Goal: Task Accomplishment & Management: Use online tool/utility

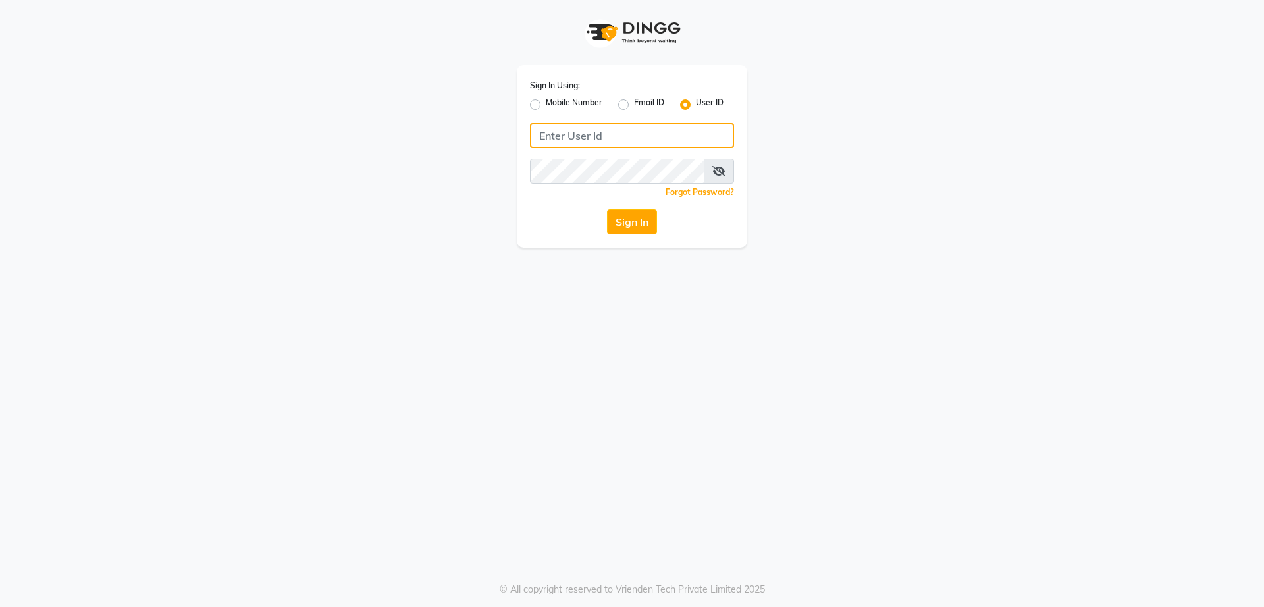
click at [596, 137] on input "Username" at bounding box center [632, 135] width 204 height 25
type input "[PERSON_NAME]"
click at [637, 230] on button "Sign In" at bounding box center [632, 221] width 50 height 25
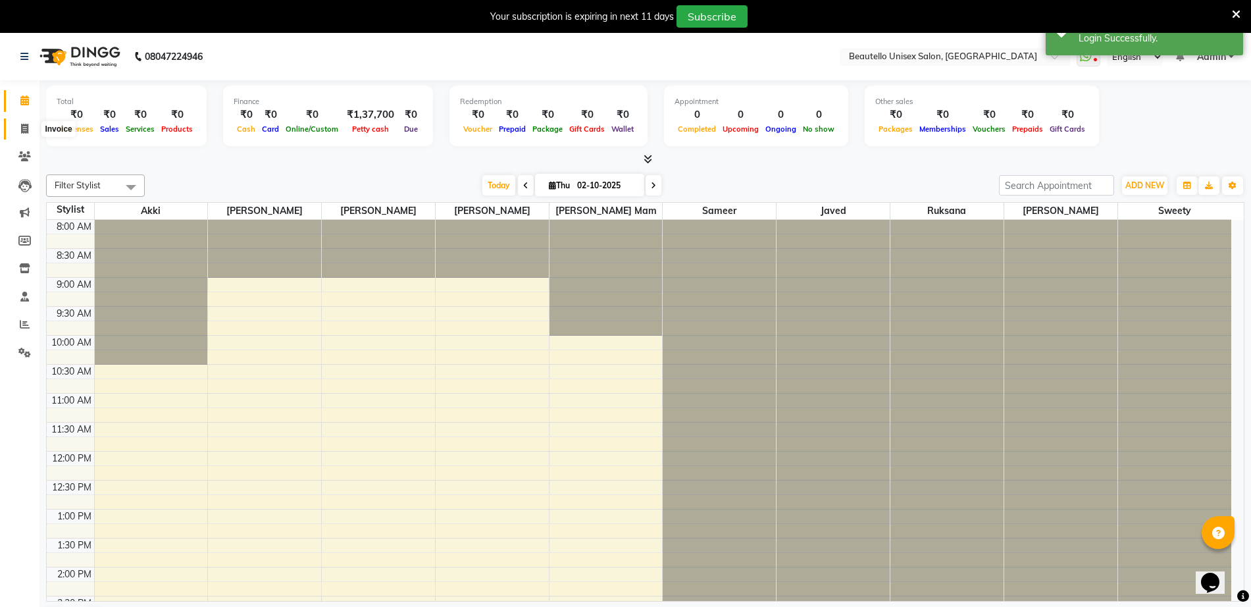
click at [24, 130] on icon at bounding box center [24, 129] width 7 height 10
select select "service"
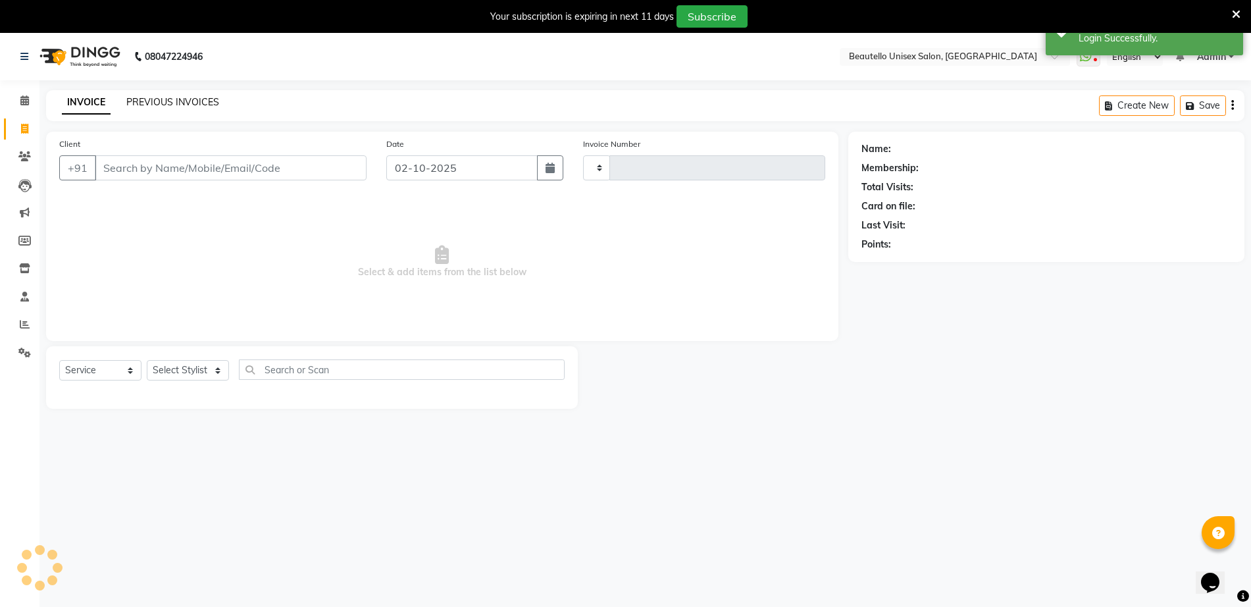
type input "3692"
select select "5051"
click at [172, 101] on link "PREVIOUS INVOICES" at bounding box center [172, 102] width 93 height 12
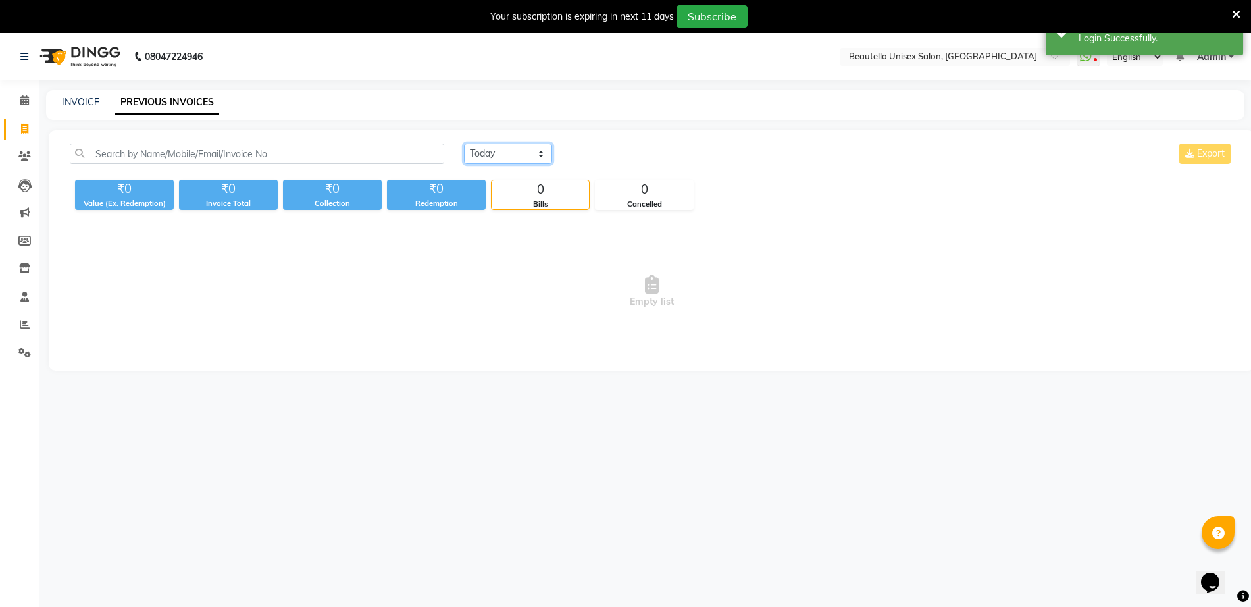
click at [505, 156] on select "[DATE] [DATE] Custom Range" at bounding box center [508, 154] width 88 height 20
select select "[DATE]"
click at [464, 144] on select "[DATE] [DATE] Custom Range" at bounding box center [508, 154] width 88 height 20
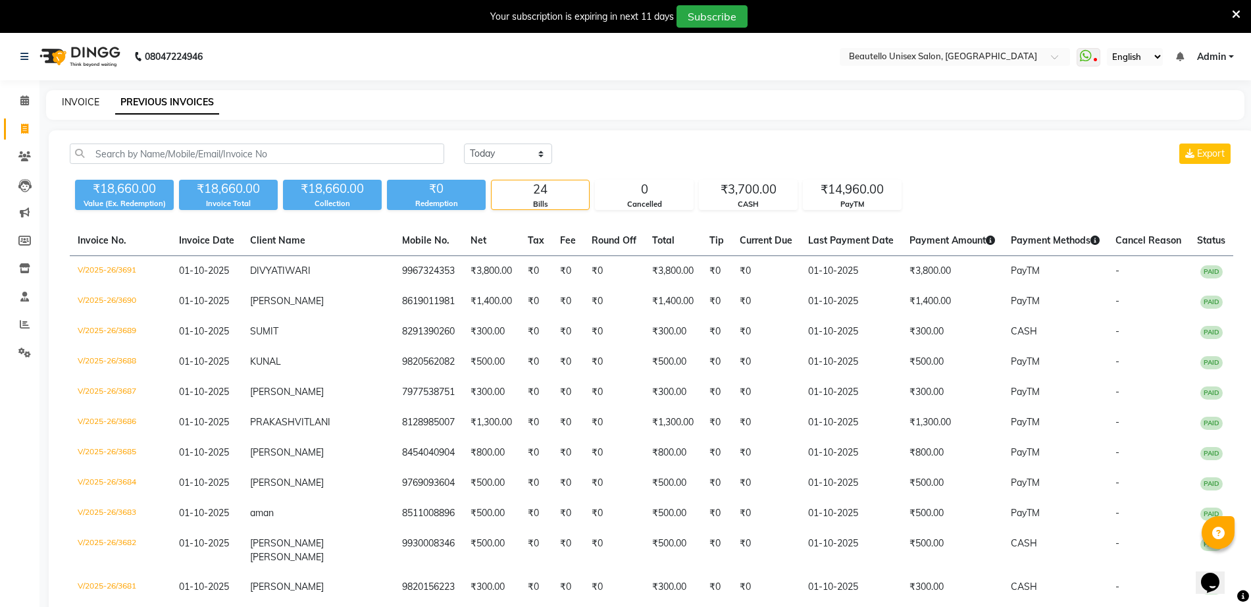
click at [74, 105] on link "INVOICE" at bounding box center [81, 102] width 38 height 12
select select "5051"
select select "service"
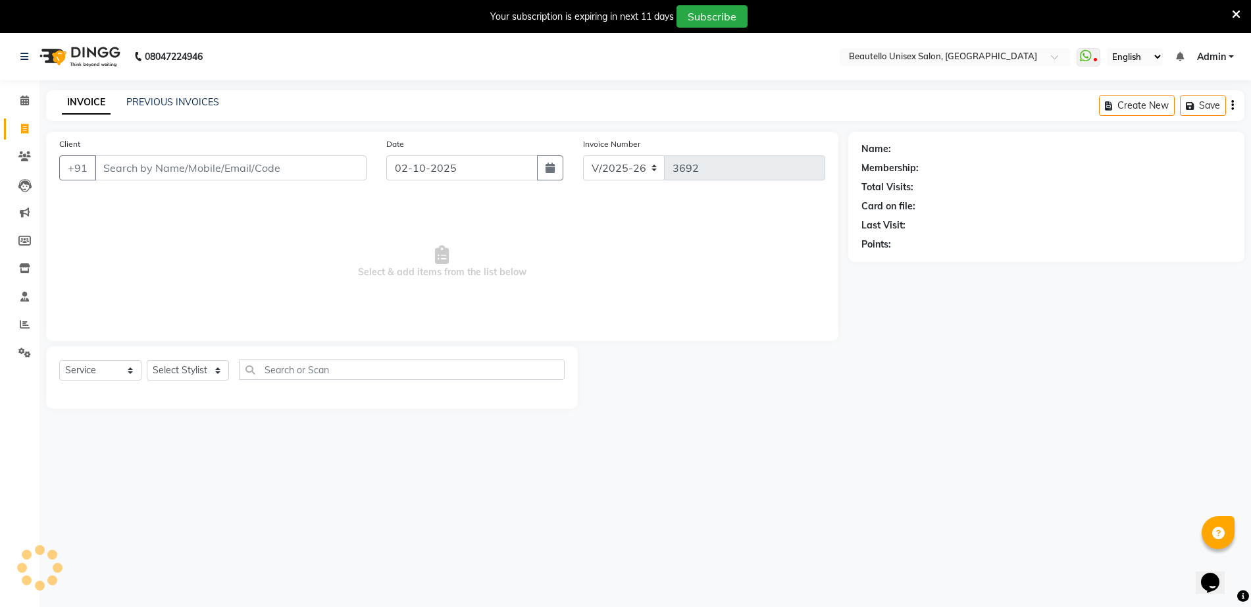
scroll to position [33, 0]
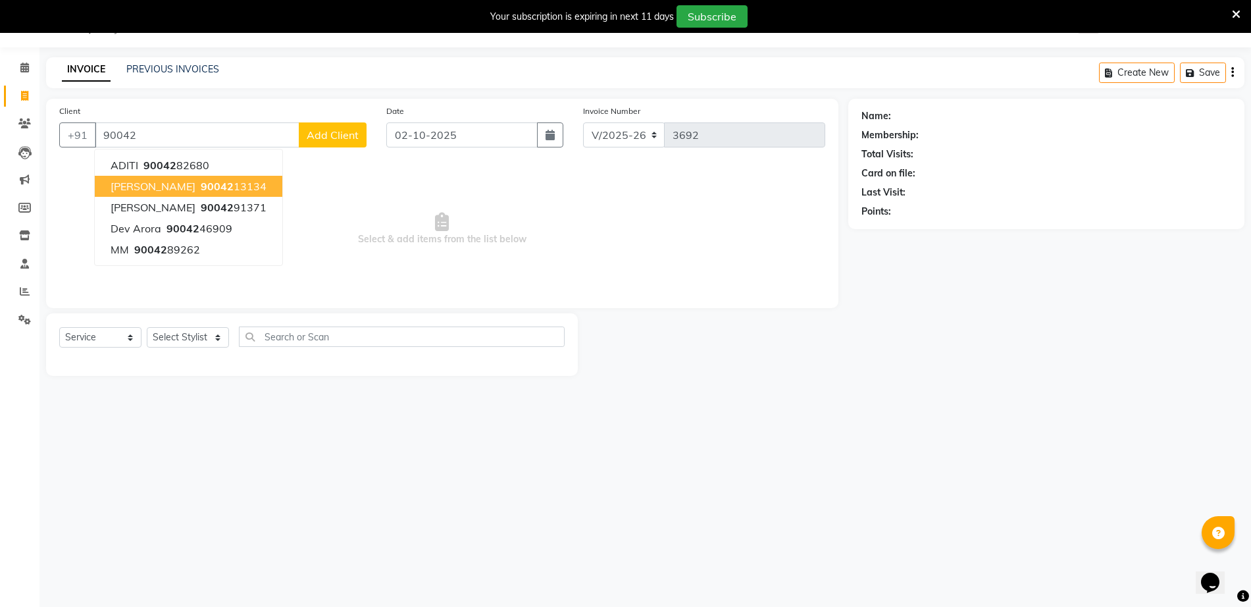
click at [216, 188] on span "90042" at bounding box center [217, 186] width 33 height 13
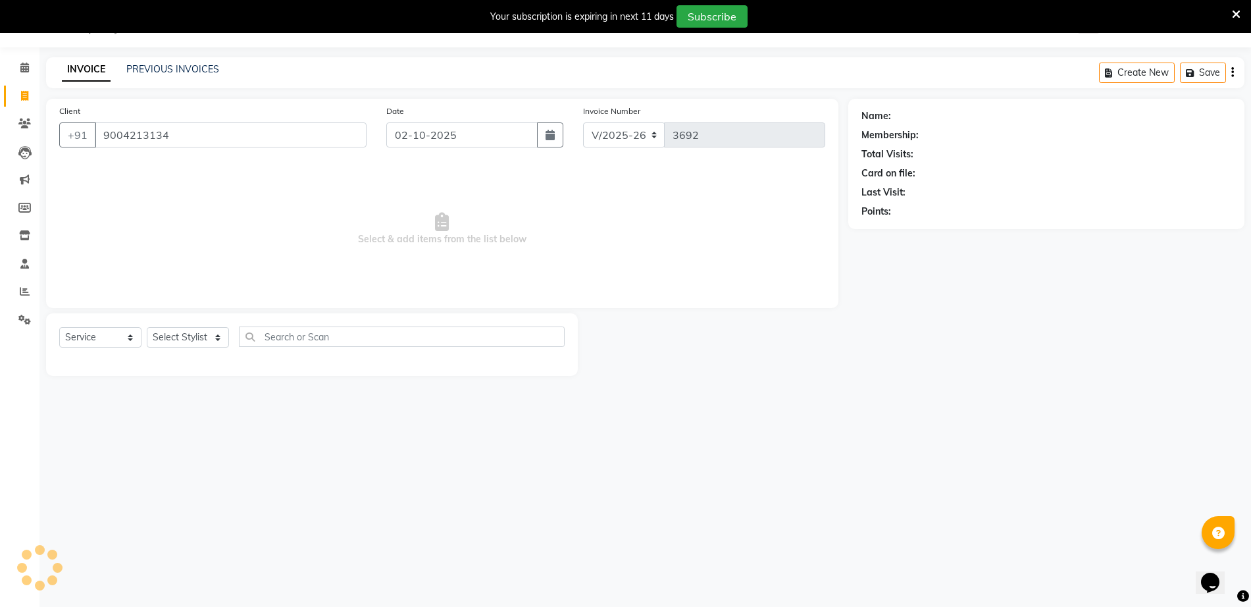
type input "9004213134"
select select "1: Object"
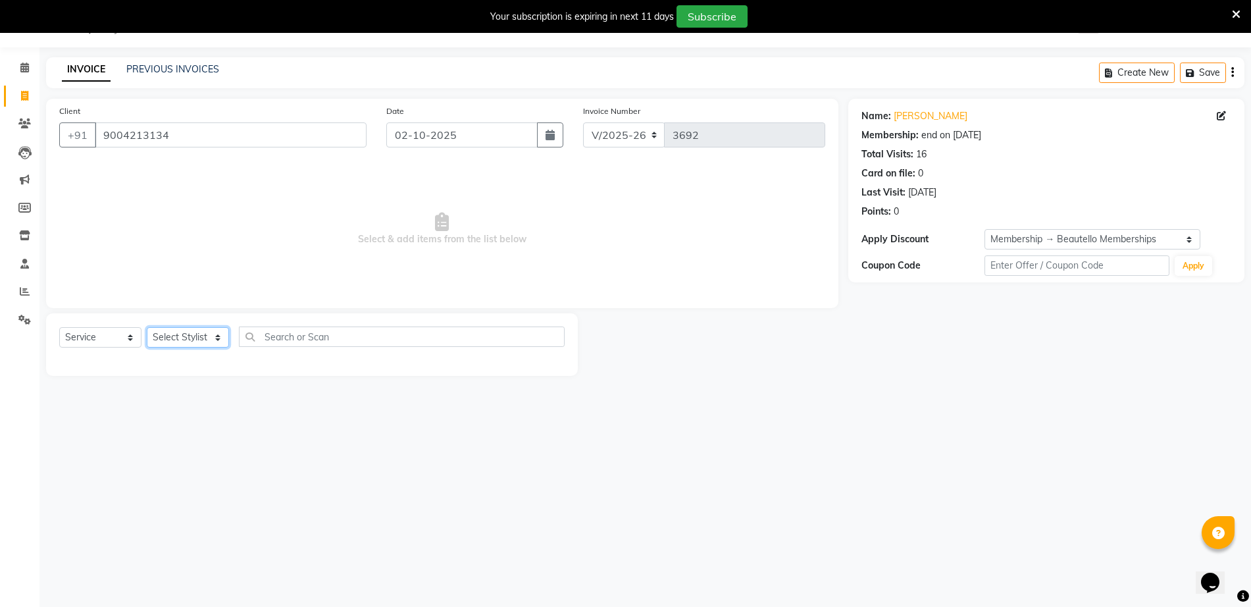
click at [193, 332] on select "Select Stylist Akki [PERSON_NAME] [PERSON_NAME] [PERSON_NAME] Sameer [PERSON_NA…" at bounding box center [188, 337] width 82 height 20
select select "31995"
click at [147, 327] on select "Select Stylist Akki [PERSON_NAME] [PERSON_NAME] [PERSON_NAME] Sameer [PERSON_NA…" at bounding box center [188, 337] width 82 height 20
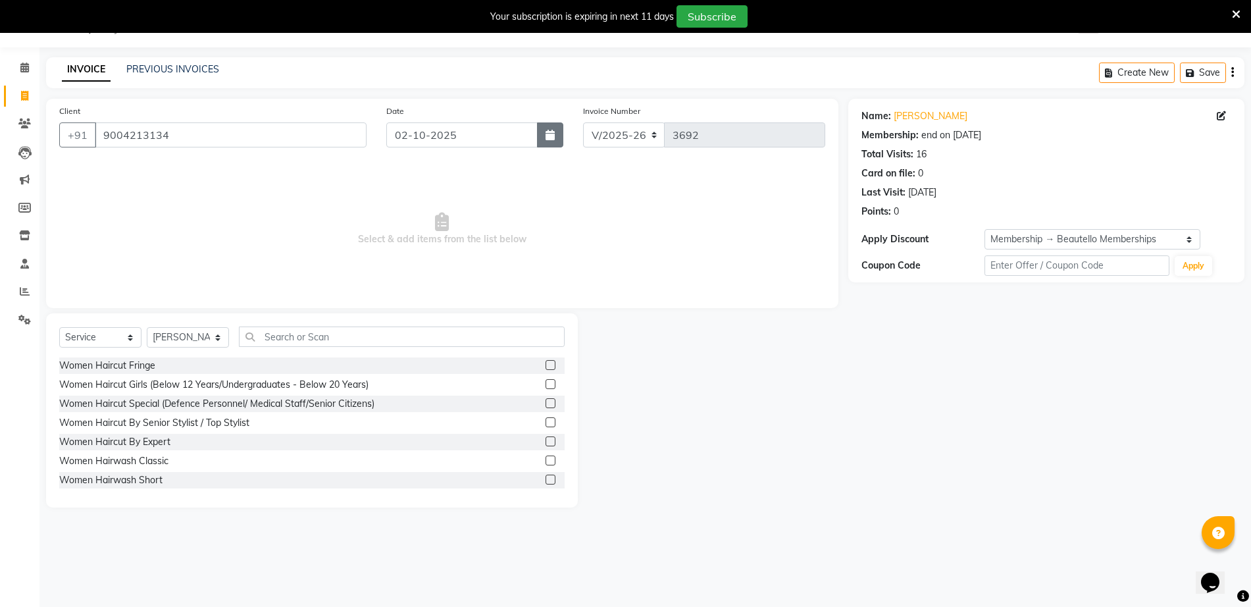
click at [555, 133] on button "button" at bounding box center [550, 134] width 26 height 25
select select "10"
select select "2025"
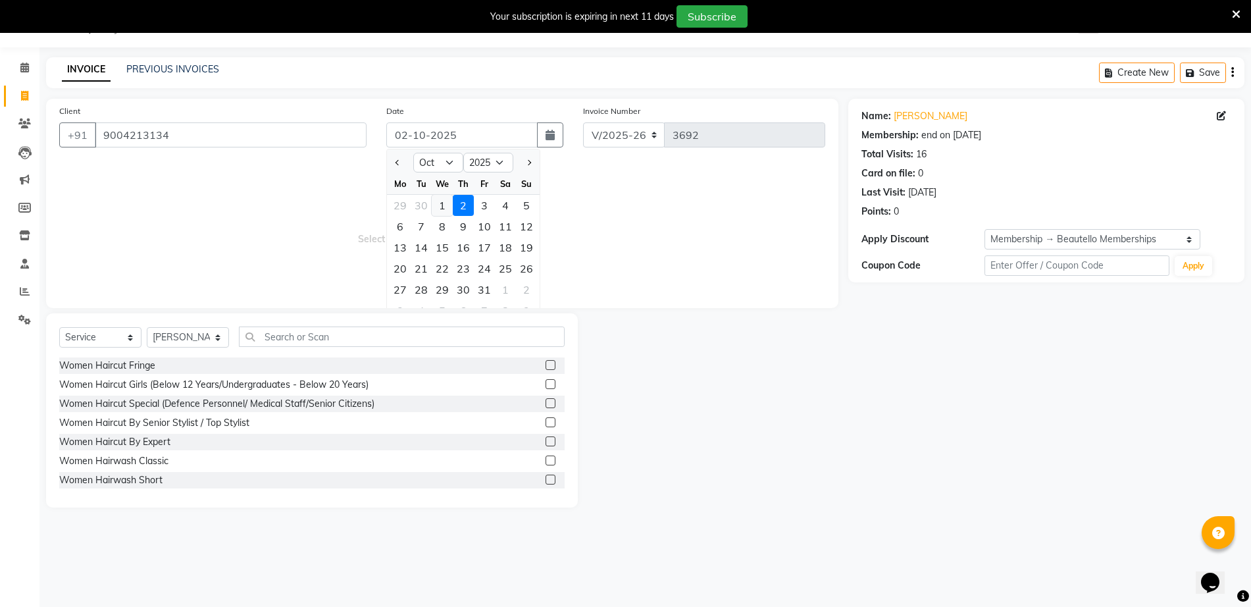
click at [441, 207] on div "1" at bounding box center [442, 205] width 21 height 21
type input "01-10-2025"
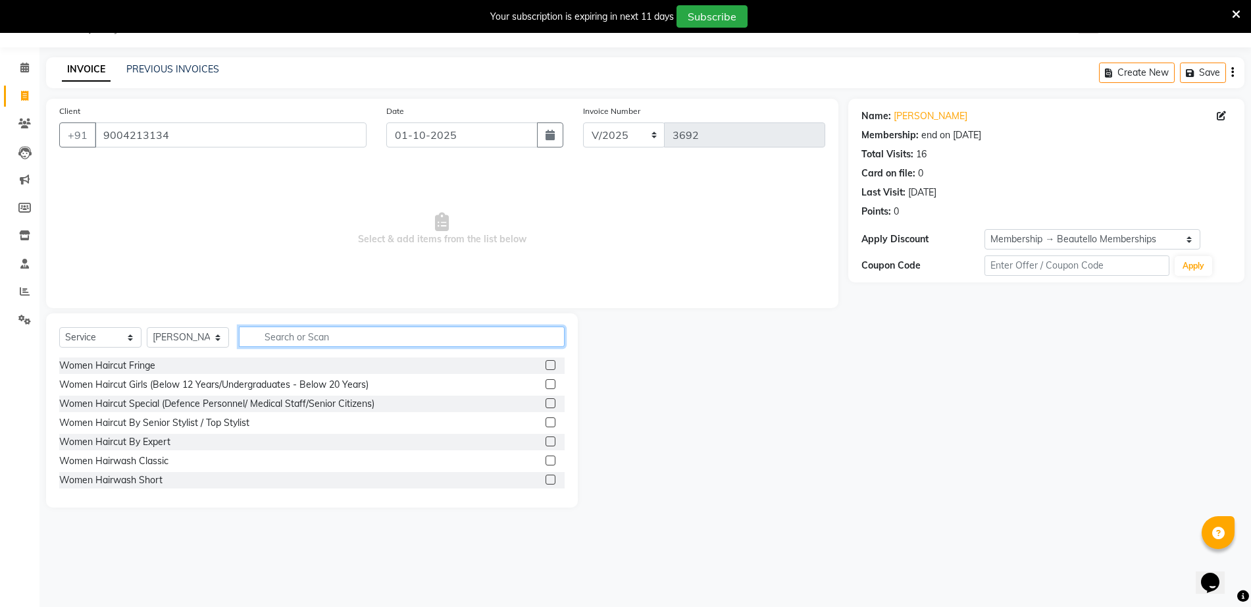
click at [386, 343] on input "text" at bounding box center [402, 337] width 326 height 20
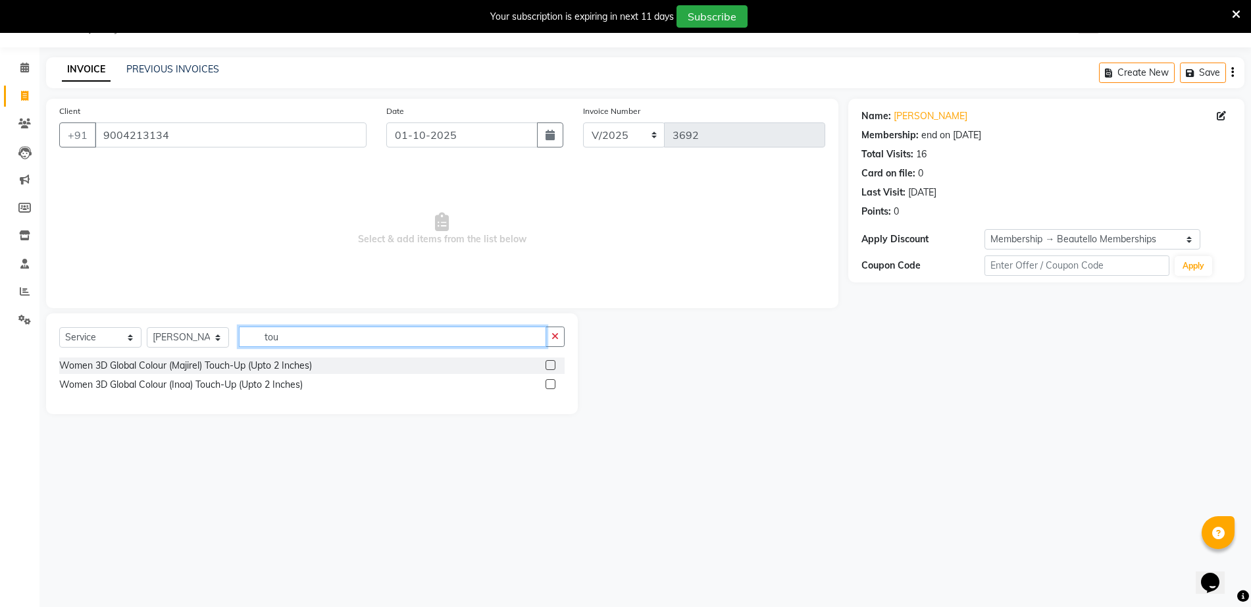
type input "tou"
click at [548, 367] on label at bounding box center [551, 365] width 10 height 10
click at [548, 367] on input "checkbox" at bounding box center [550, 365] width 9 height 9
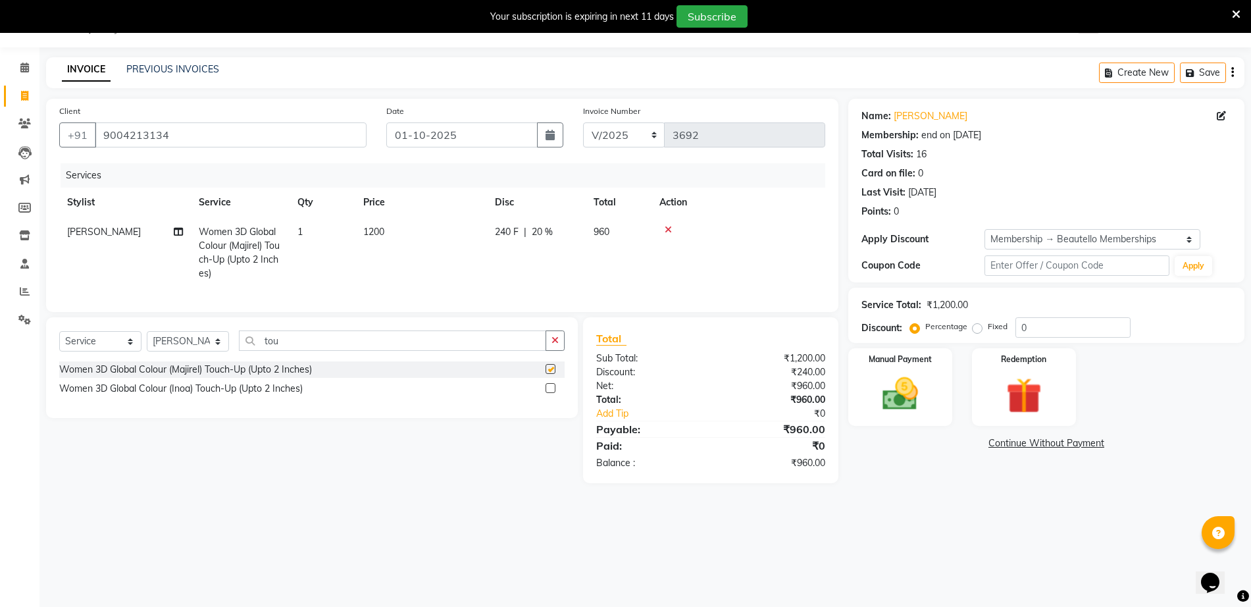
checkbox input "false"
click at [209, 351] on select "Select Stylist Akki [PERSON_NAME] [PERSON_NAME] [PERSON_NAME] Sameer [PERSON_NA…" at bounding box center [188, 341] width 82 height 20
select select "31994"
click at [147, 344] on select "Select Stylist Akki [PERSON_NAME] [PERSON_NAME] [PERSON_NAME] Sameer [PERSON_NA…" at bounding box center [188, 341] width 82 height 20
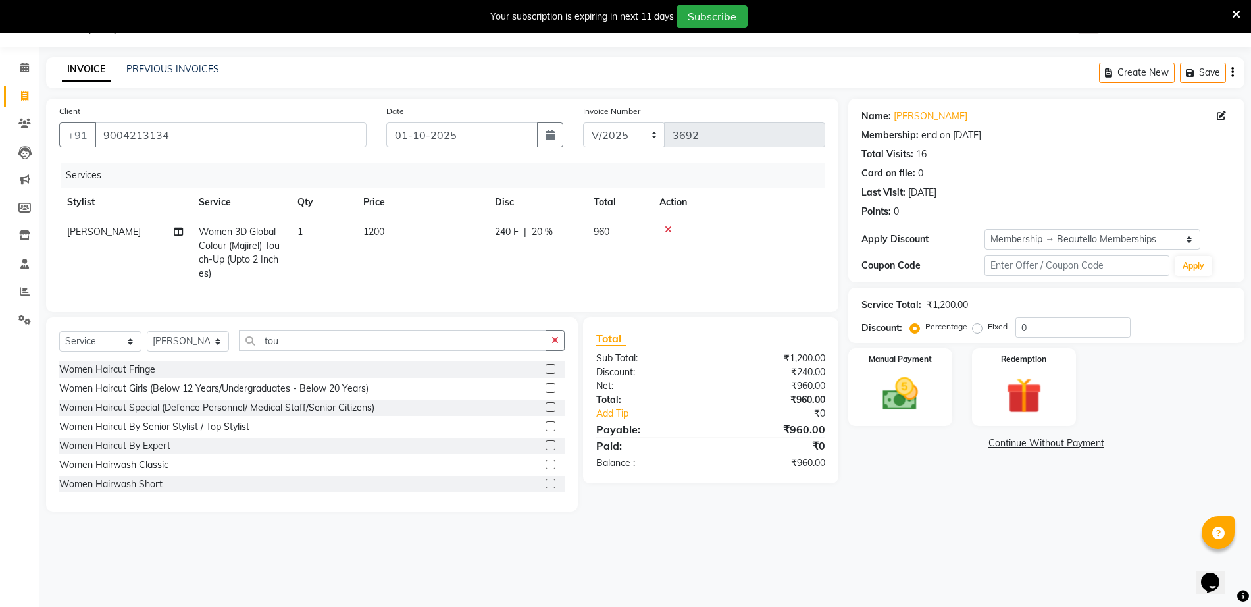
click at [546, 431] on label at bounding box center [551, 426] width 10 height 10
click at [546, 431] on input "checkbox" at bounding box center [550, 427] width 9 height 9
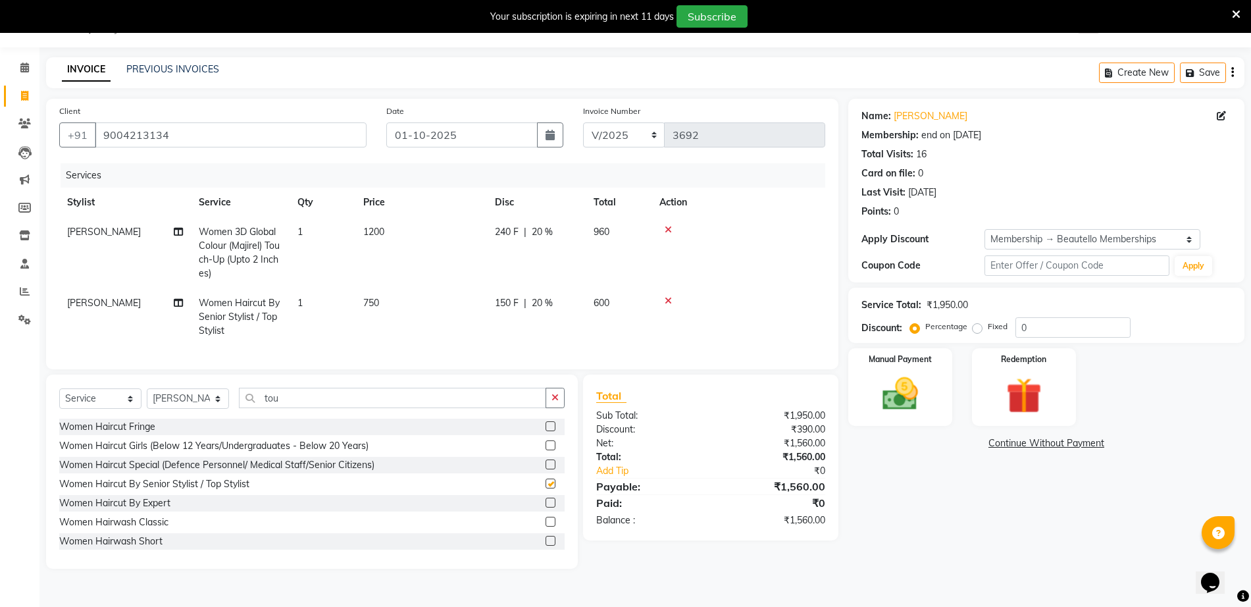
checkbox input "false"
click at [371, 312] on td "750" at bounding box center [421, 316] width 132 height 57
select select "31994"
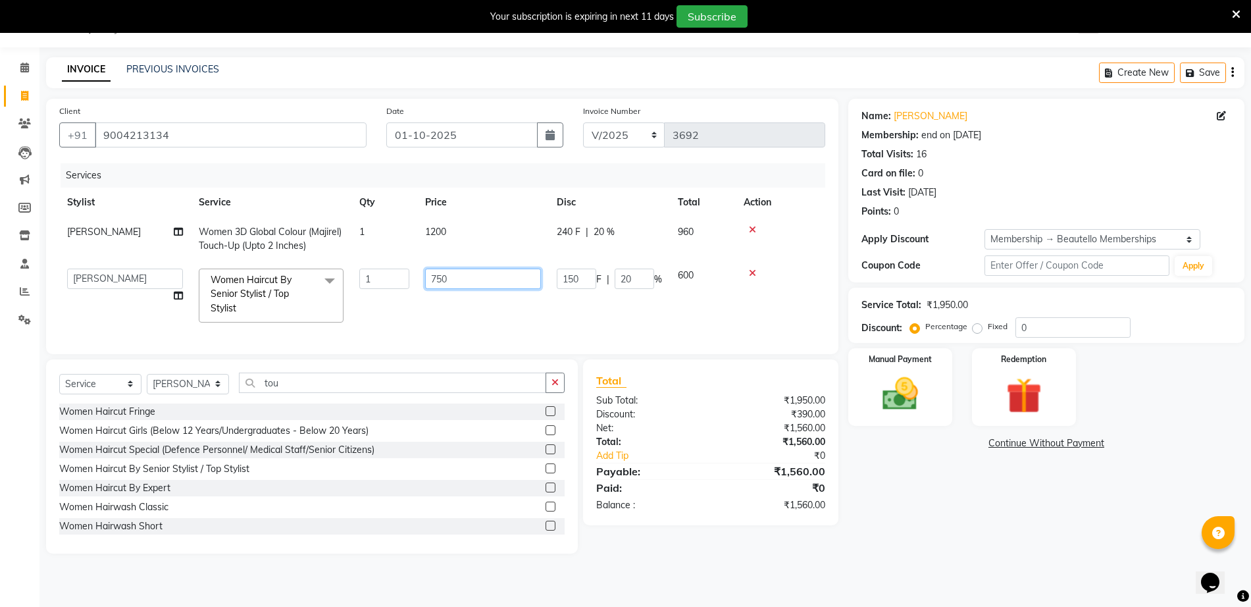
drag, startPoint x: 492, startPoint y: 275, endPoint x: 309, endPoint y: 288, distance: 183.5
click at [309, 288] on tr "Akki [PERSON_NAME] [PERSON_NAME] [PERSON_NAME] [PERSON_NAME] Mam Sweety Women H…" at bounding box center [442, 296] width 766 height 70
type input "800"
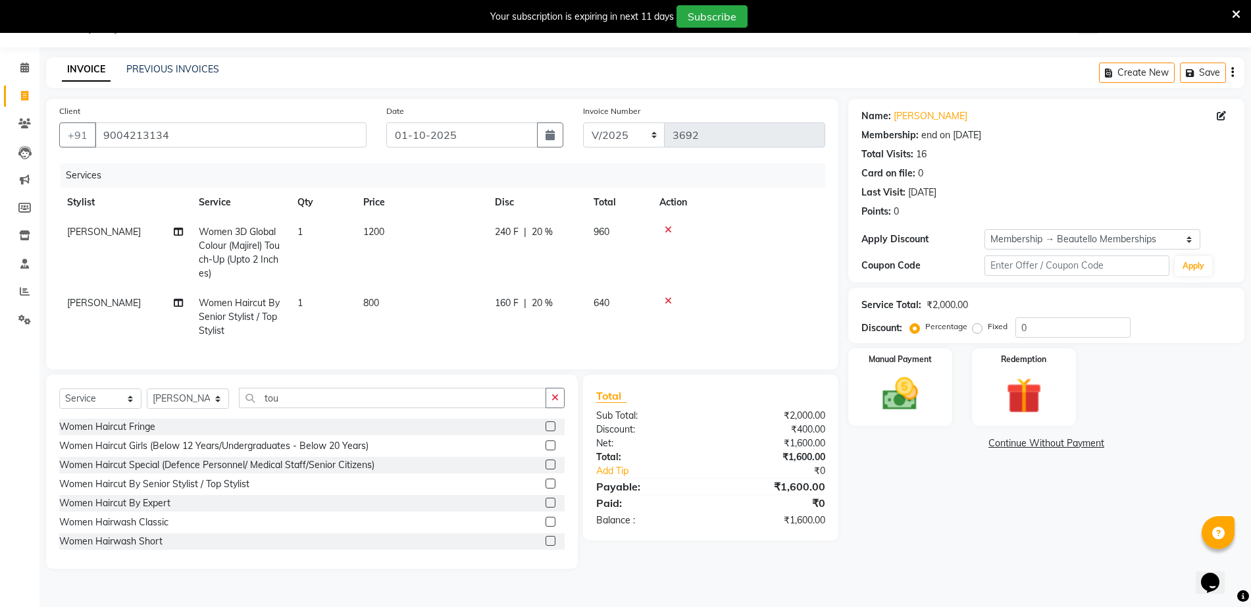
click at [532, 302] on span "20 %" at bounding box center [542, 303] width 21 height 14
select select "31994"
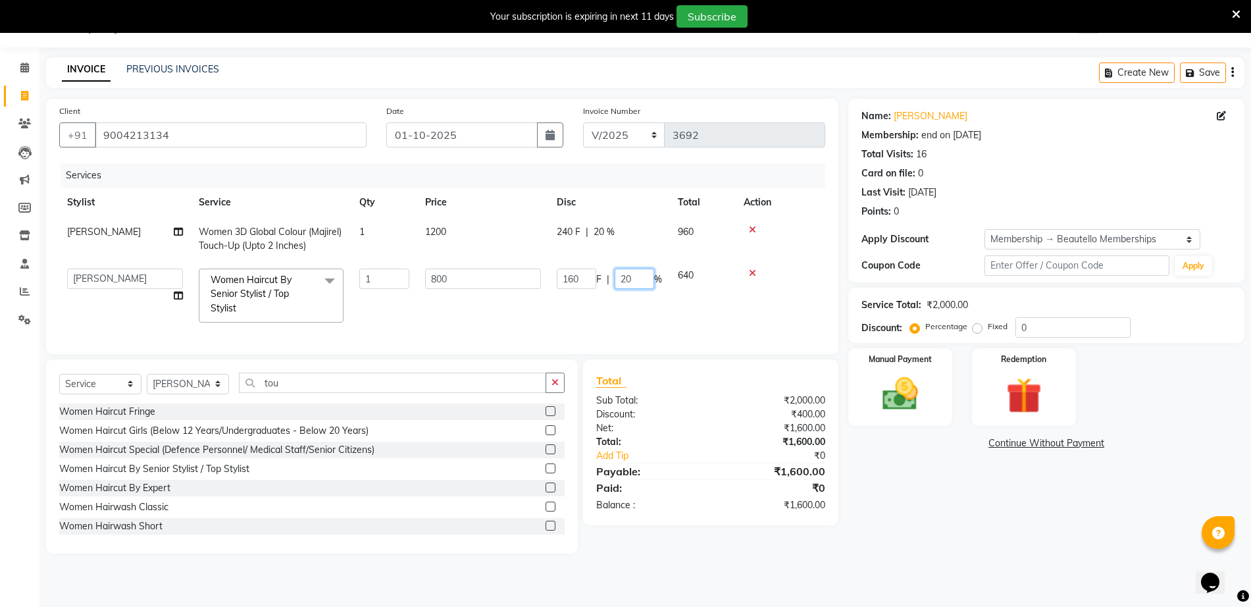
drag, startPoint x: 637, startPoint y: 284, endPoint x: 577, endPoint y: 278, distance: 60.9
click at [577, 278] on div "160 F | 20 %" at bounding box center [609, 279] width 105 height 20
click at [619, 233] on tr "Ravi Women 3D Global Colour (Majirel) Touch-Up (Upto 2 Inches) 1 1200 240 F | 2…" at bounding box center [442, 238] width 766 height 43
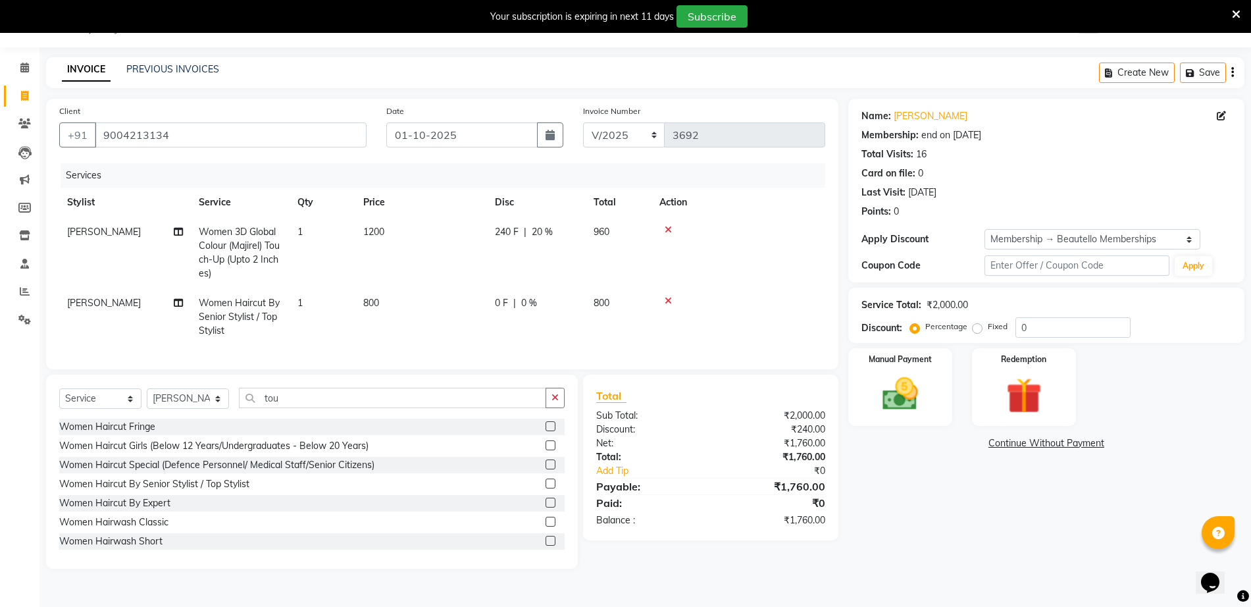
click at [546, 238] on span "20 %" at bounding box center [542, 232] width 21 height 14
select select "31995"
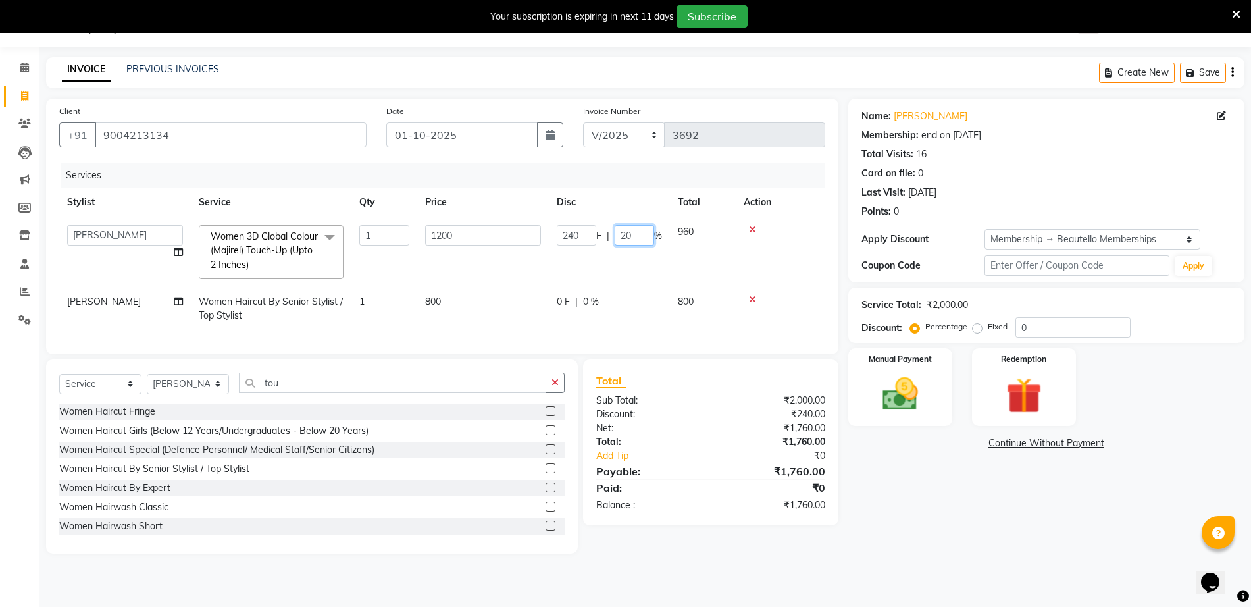
drag, startPoint x: 635, startPoint y: 238, endPoint x: 570, endPoint y: 231, distance: 65.6
click at [570, 231] on div "240 F | 20 %" at bounding box center [609, 235] width 105 height 20
click at [560, 171] on div "Services" at bounding box center [448, 175] width 775 height 24
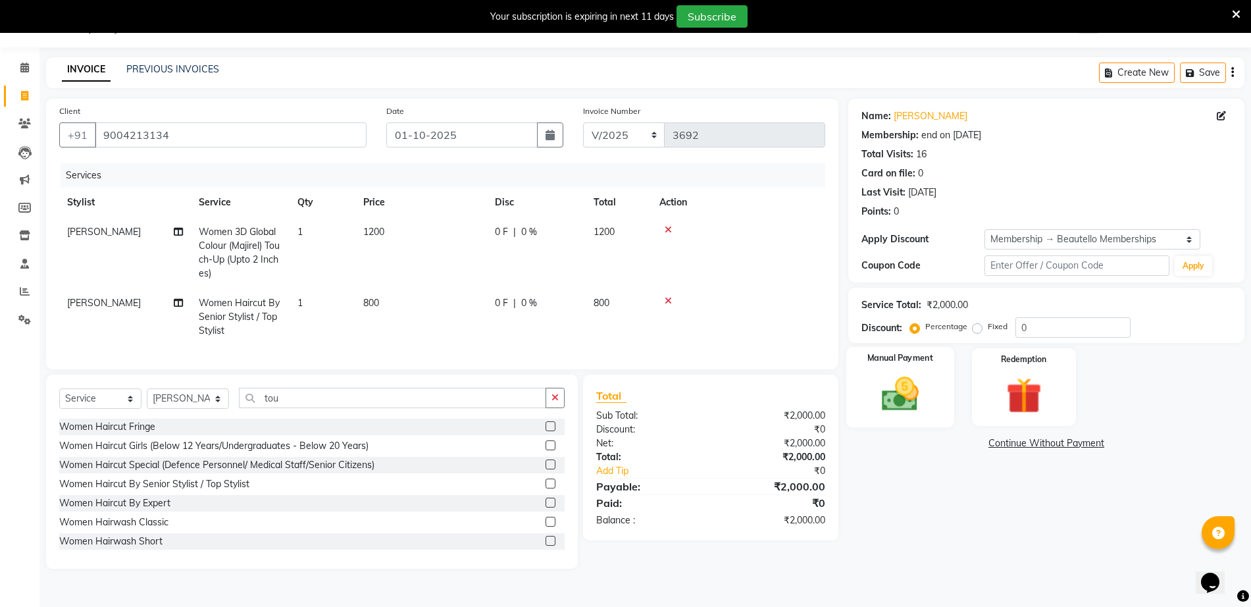
click at [923, 396] on img at bounding box center [900, 394] width 61 height 43
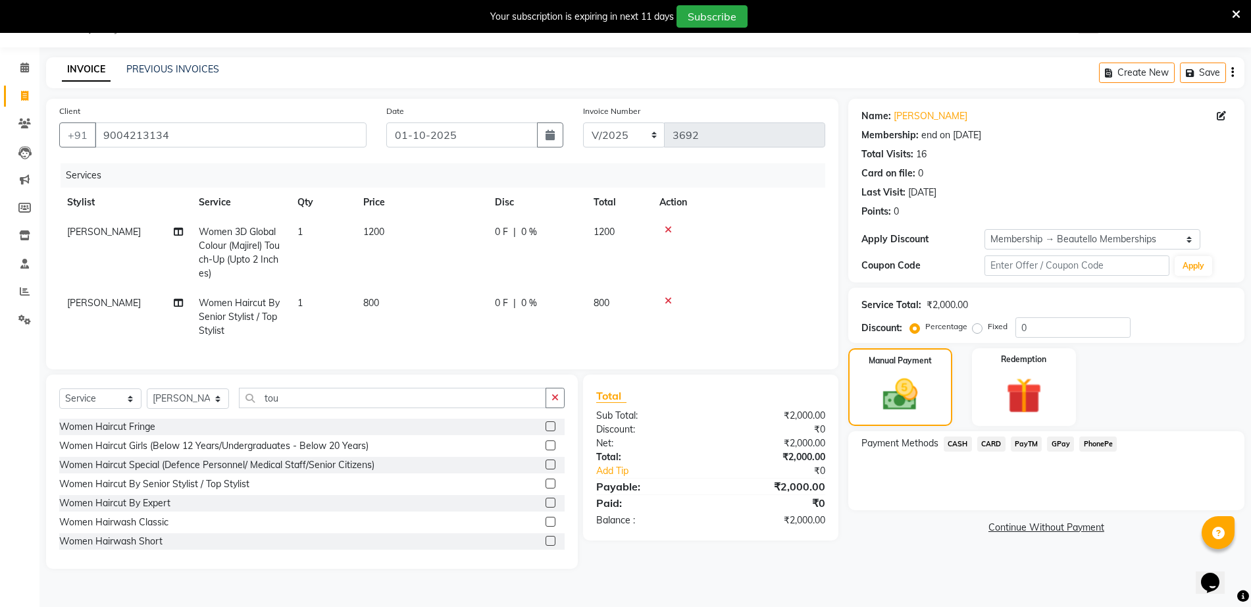
click at [956, 448] on span "CASH" at bounding box center [958, 443] width 28 height 15
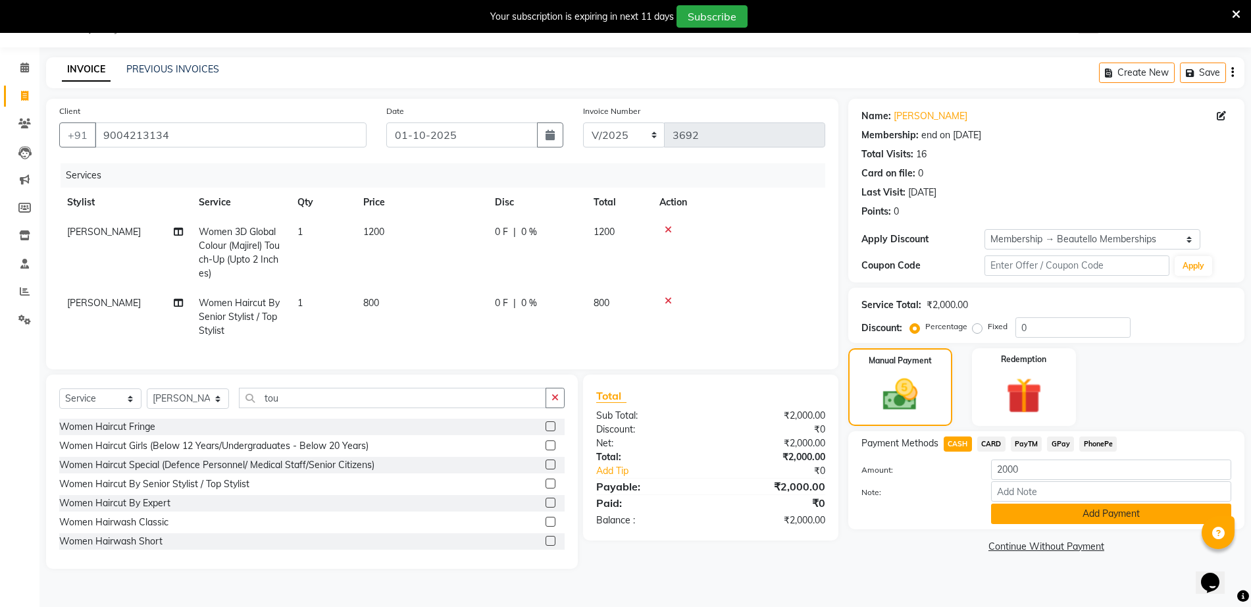
click at [1042, 512] on button "Add Payment" at bounding box center [1111, 514] width 240 height 20
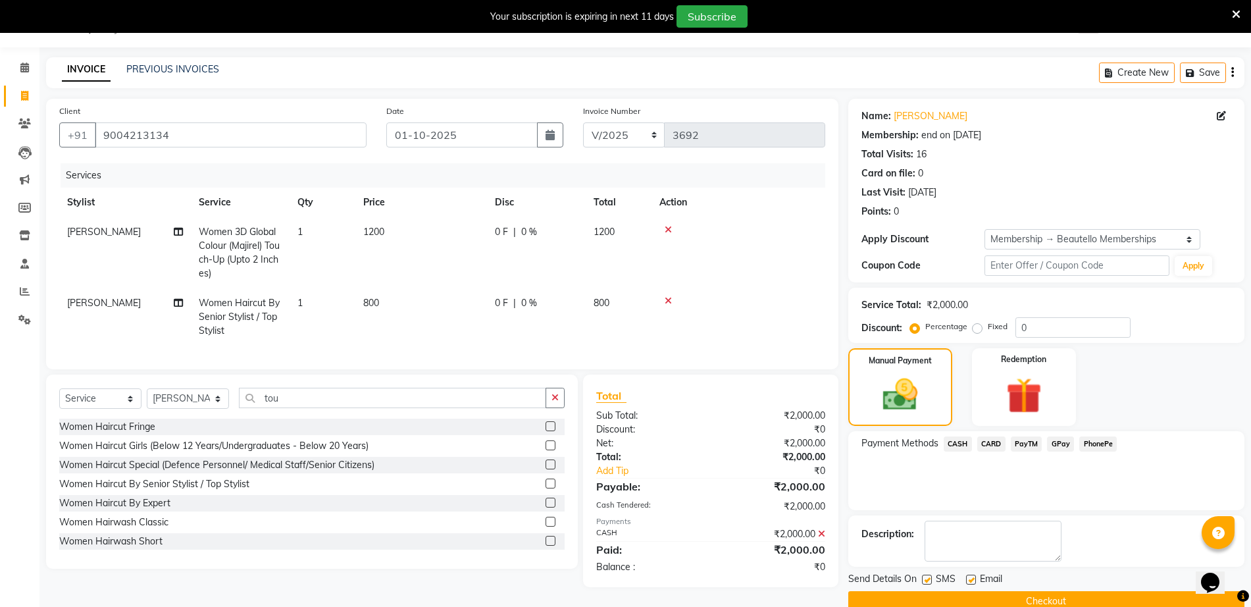
scroll to position [57, 0]
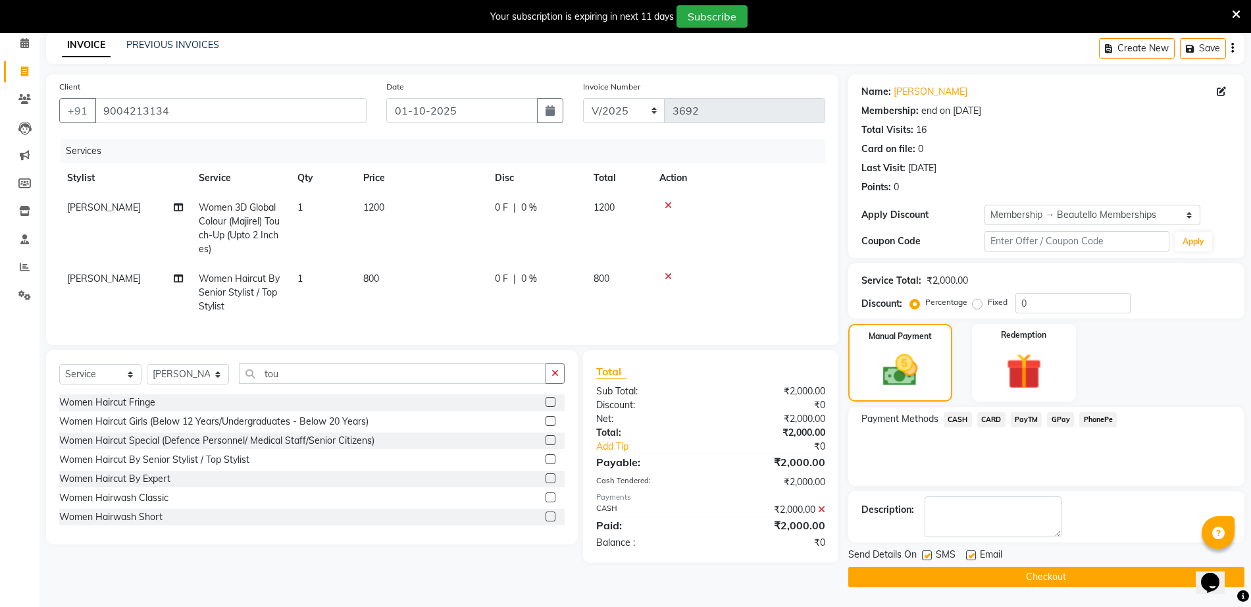
click at [928, 558] on label at bounding box center [927, 555] width 10 height 10
click at [928, 558] on input "checkbox" at bounding box center [926, 556] width 9 height 9
checkbox input "false"
click at [949, 583] on button "Checkout" at bounding box center [1047, 577] width 396 height 20
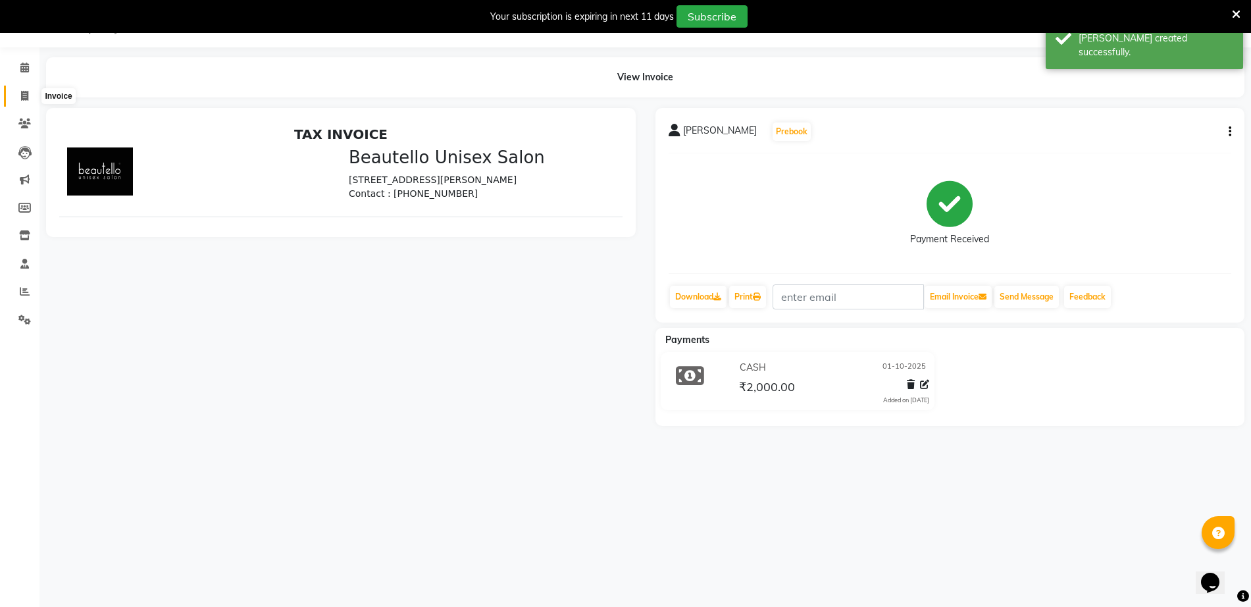
click at [28, 94] on icon at bounding box center [24, 96] width 7 height 10
select select "5051"
select select "service"
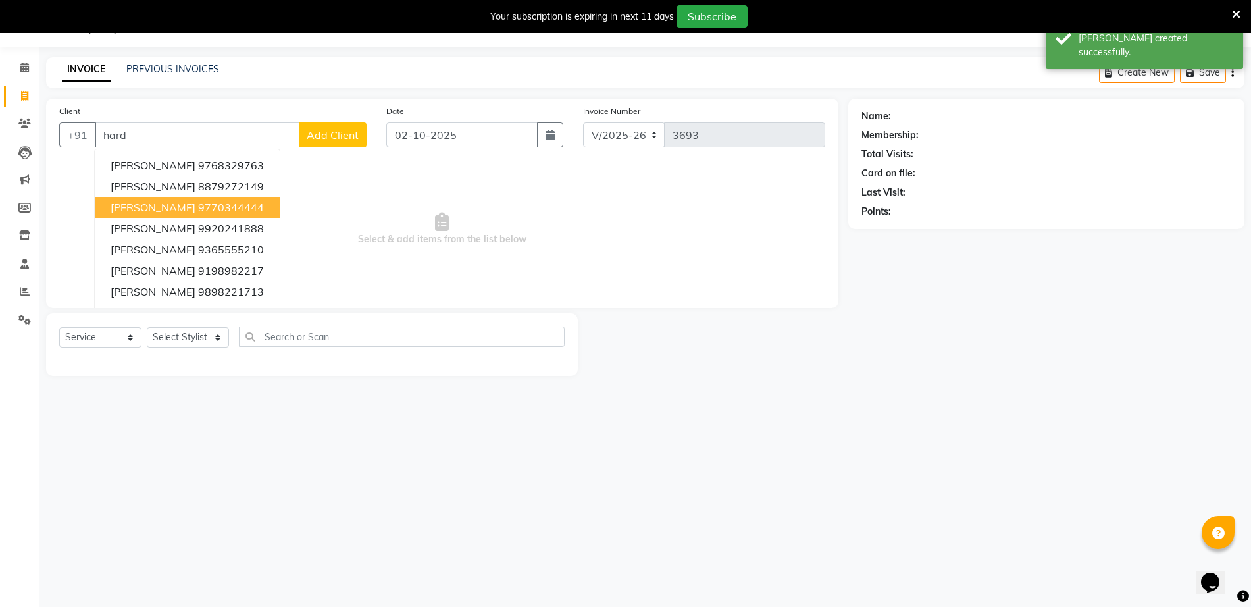
click at [198, 213] on ngb-highlight "9770344444" at bounding box center [231, 207] width 66 height 13
type input "9770344444"
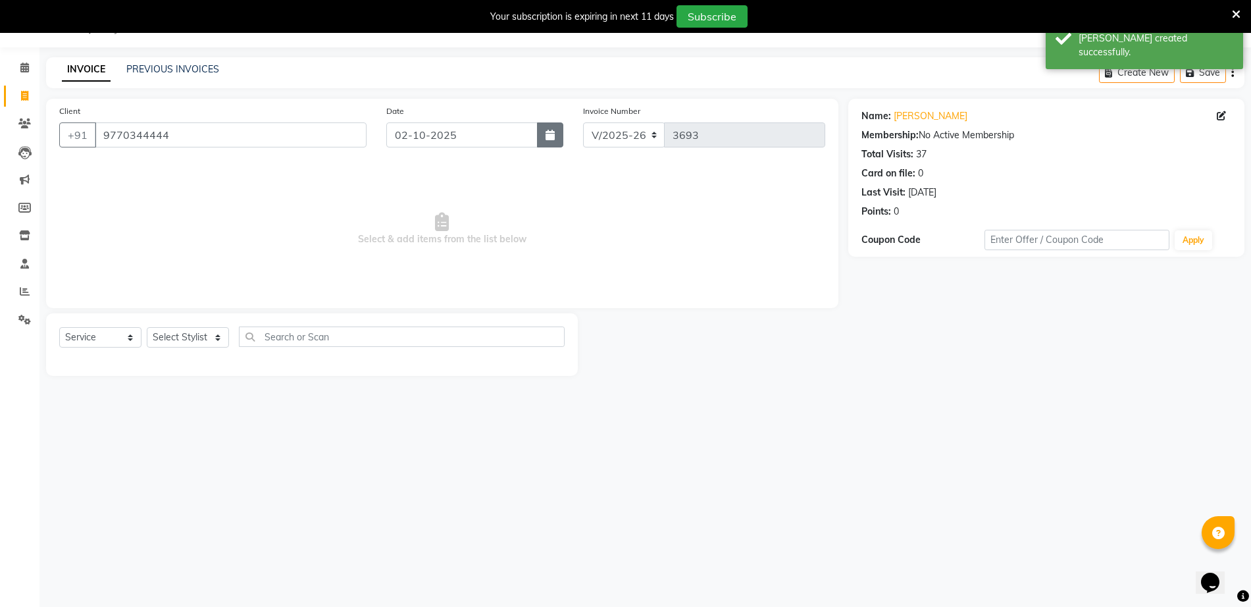
click at [542, 140] on button "button" at bounding box center [550, 134] width 26 height 25
select select "10"
select select "2025"
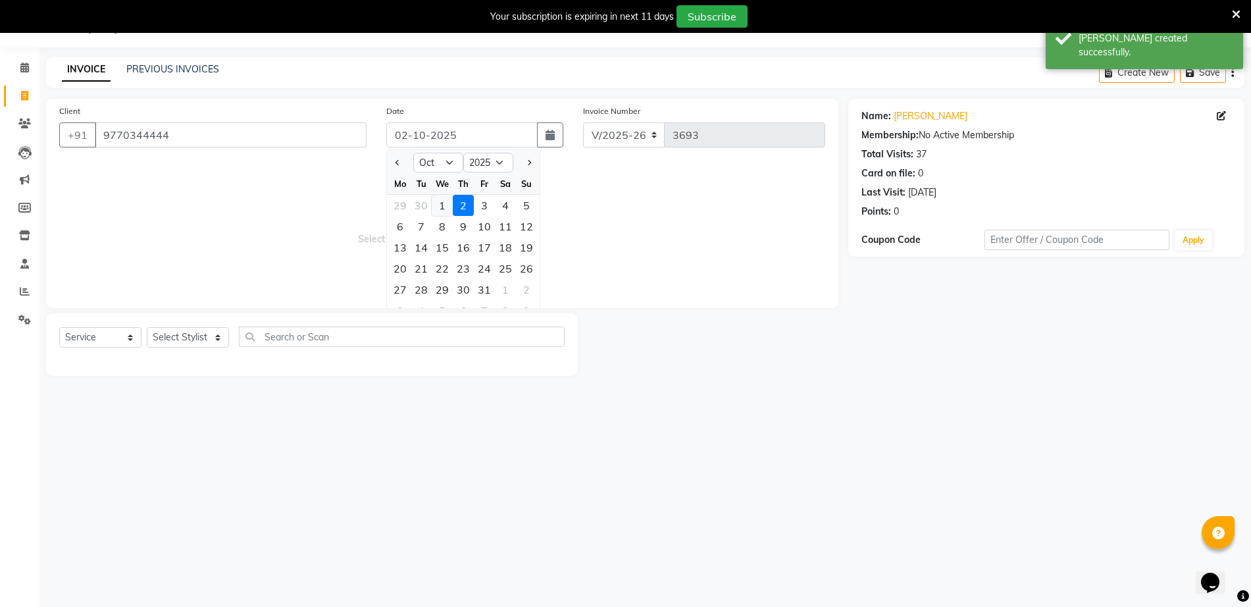
click at [446, 204] on div "1" at bounding box center [442, 205] width 21 height 21
type input "01-10-2025"
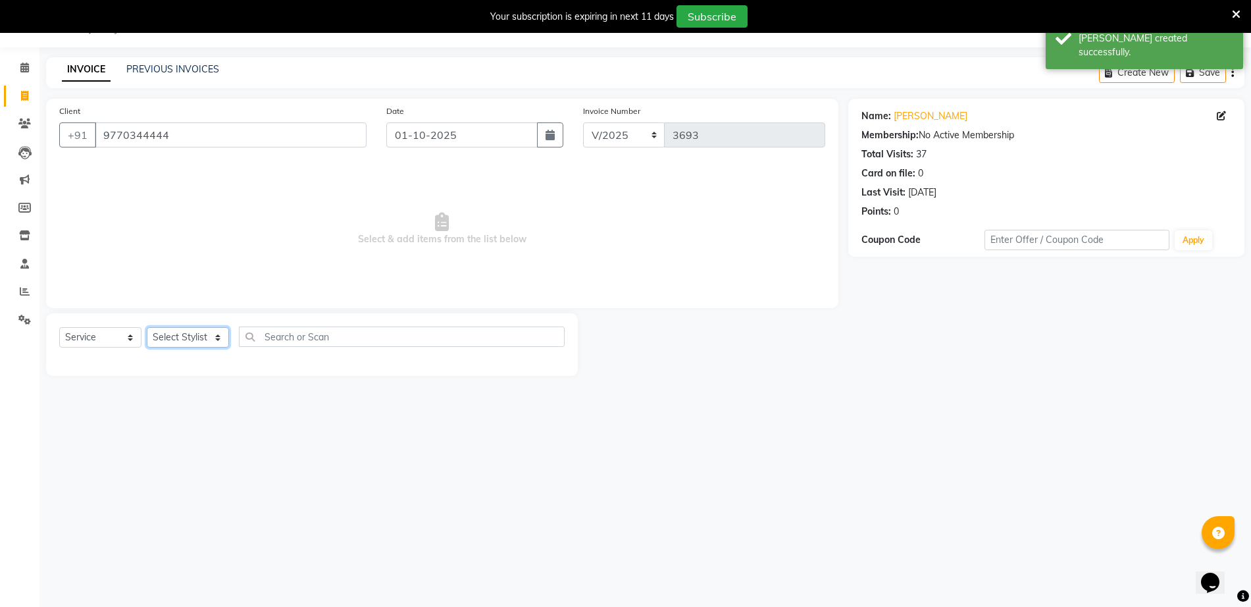
click at [200, 344] on select "Select Stylist Akki [PERSON_NAME] [PERSON_NAME] [PERSON_NAME] Sameer [PERSON_NA…" at bounding box center [188, 337] width 82 height 20
select select "31994"
click at [147, 327] on select "Select Stylist Akki [PERSON_NAME] [PERSON_NAME] [PERSON_NAME] Sameer [PERSON_NA…" at bounding box center [188, 337] width 82 height 20
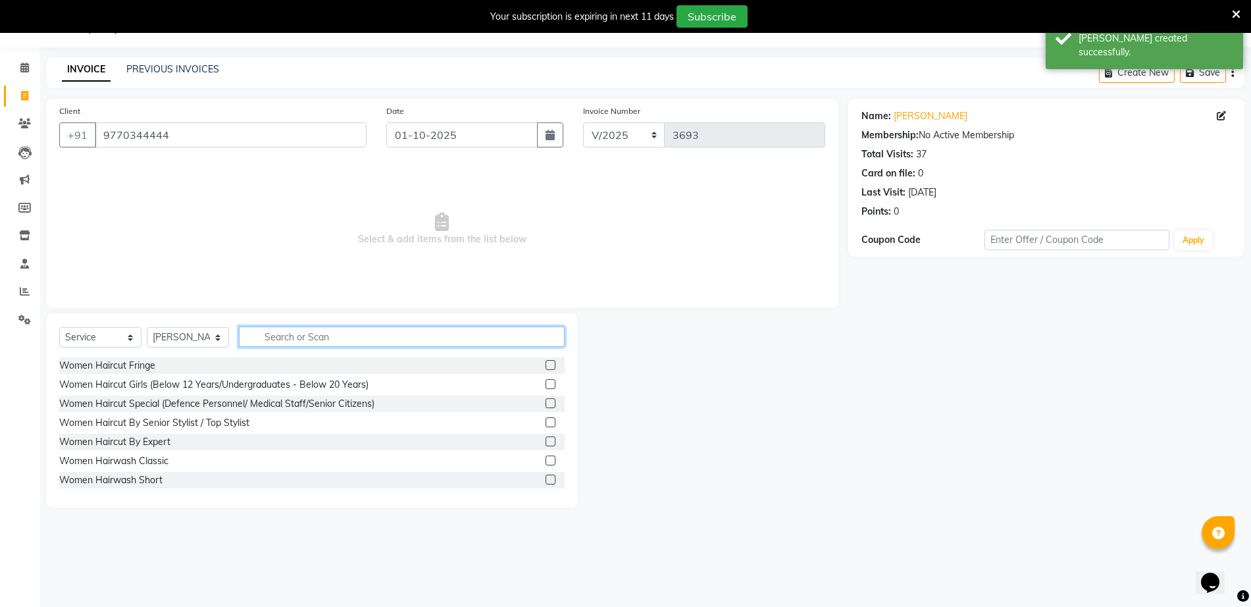
click at [355, 333] on input "text" at bounding box center [402, 337] width 326 height 20
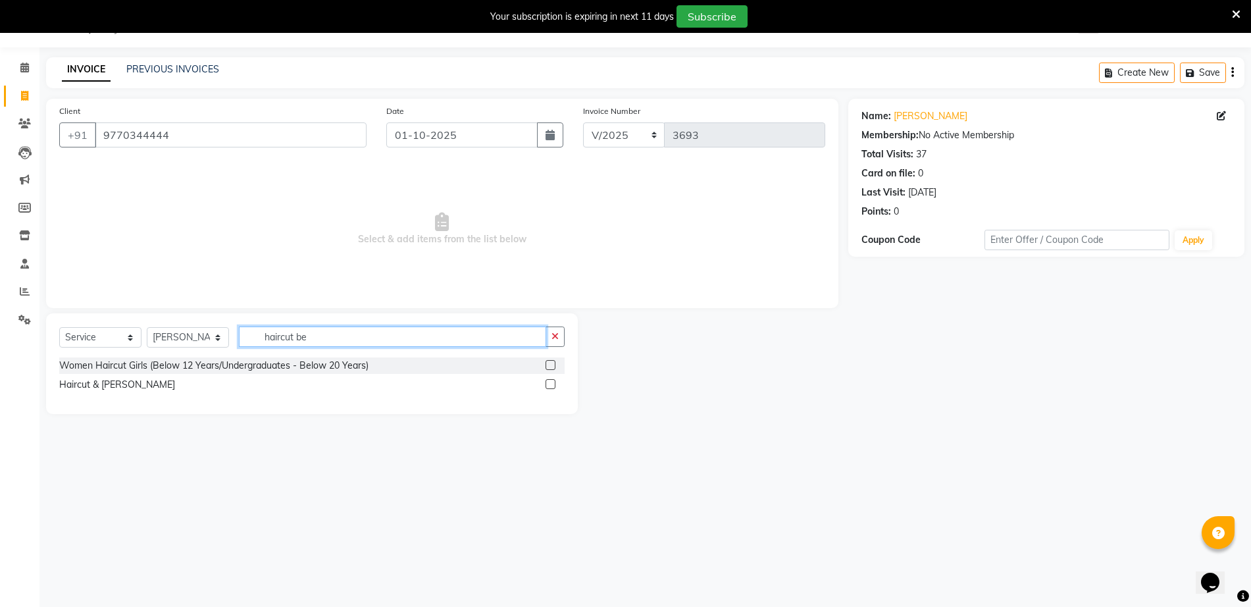
type input "haircut be"
click at [549, 387] on label at bounding box center [551, 384] width 10 height 10
click at [549, 387] on input "checkbox" at bounding box center [550, 385] width 9 height 9
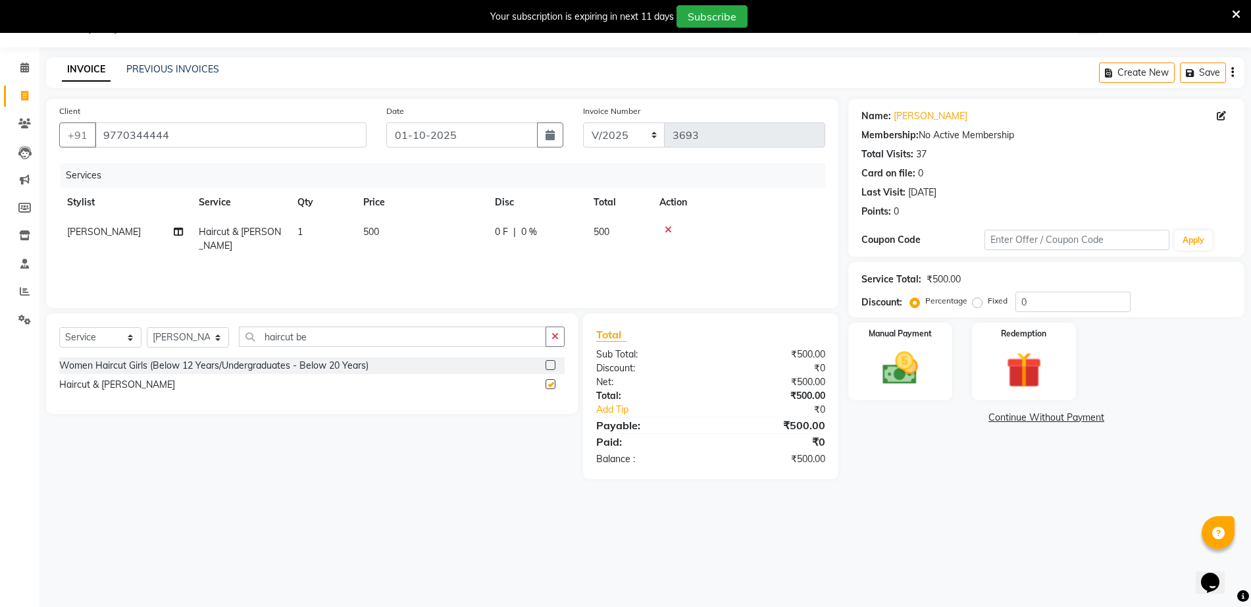
checkbox input "false"
click at [368, 221] on td "500" at bounding box center [421, 238] width 132 height 43
select select "31994"
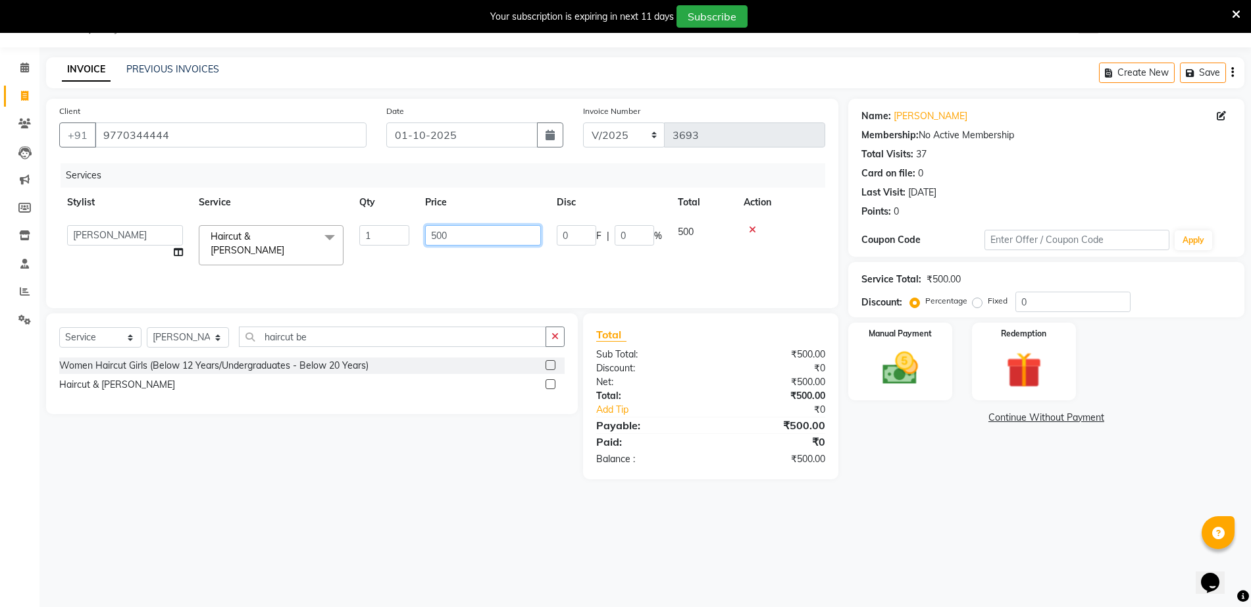
drag, startPoint x: 454, startPoint y: 234, endPoint x: 365, endPoint y: 206, distance: 93.3
click at [365, 206] on table "Stylist Service Qty Price Disc Total Action Akki [PERSON_NAME] [PERSON_NAME] [P…" at bounding box center [442, 231] width 766 height 86
type input "800"
click at [895, 357] on img at bounding box center [900, 368] width 61 height 43
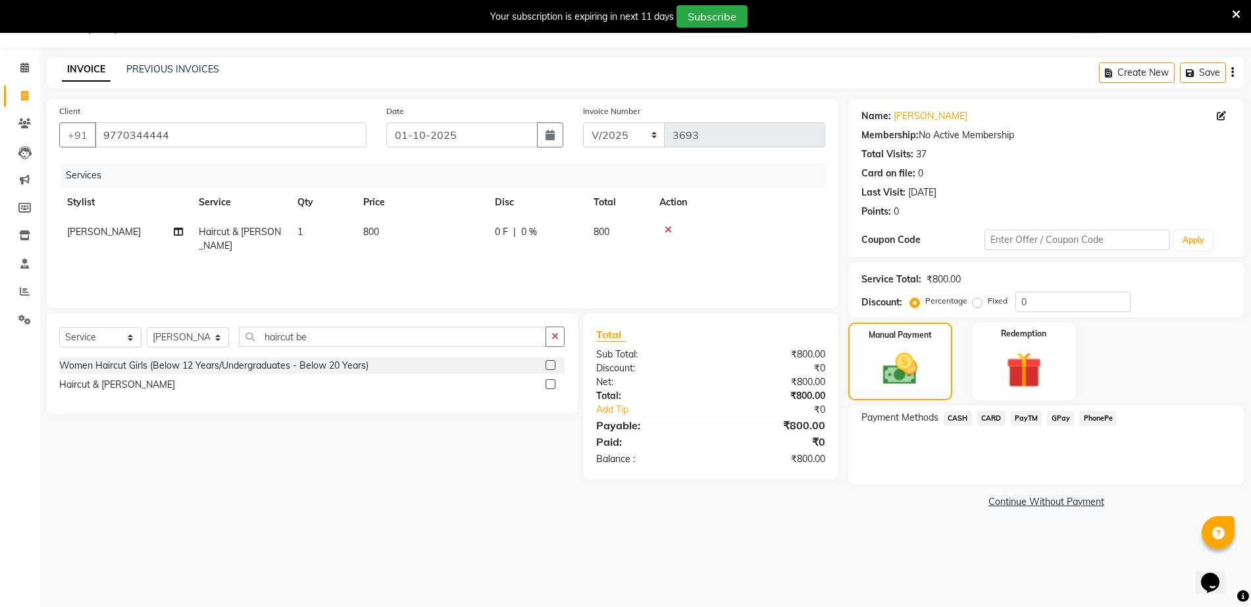
click at [957, 414] on span "CASH" at bounding box center [958, 418] width 28 height 15
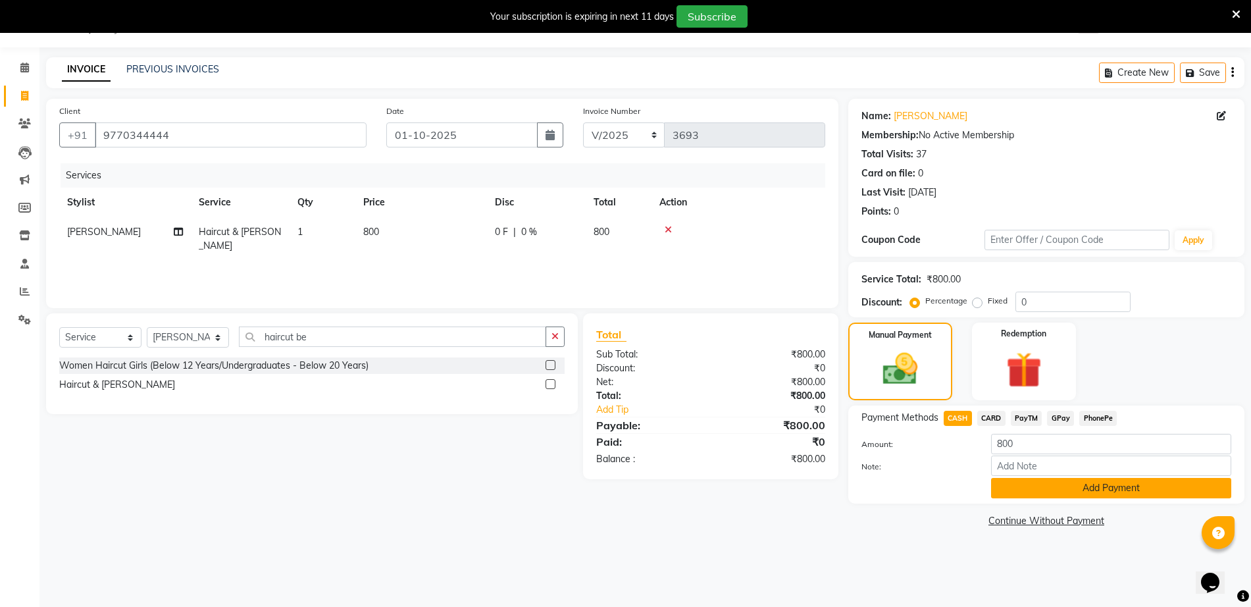
click at [1086, 488] on button "Add Payment" at bounding box center [1111, 488] width 240 height 20
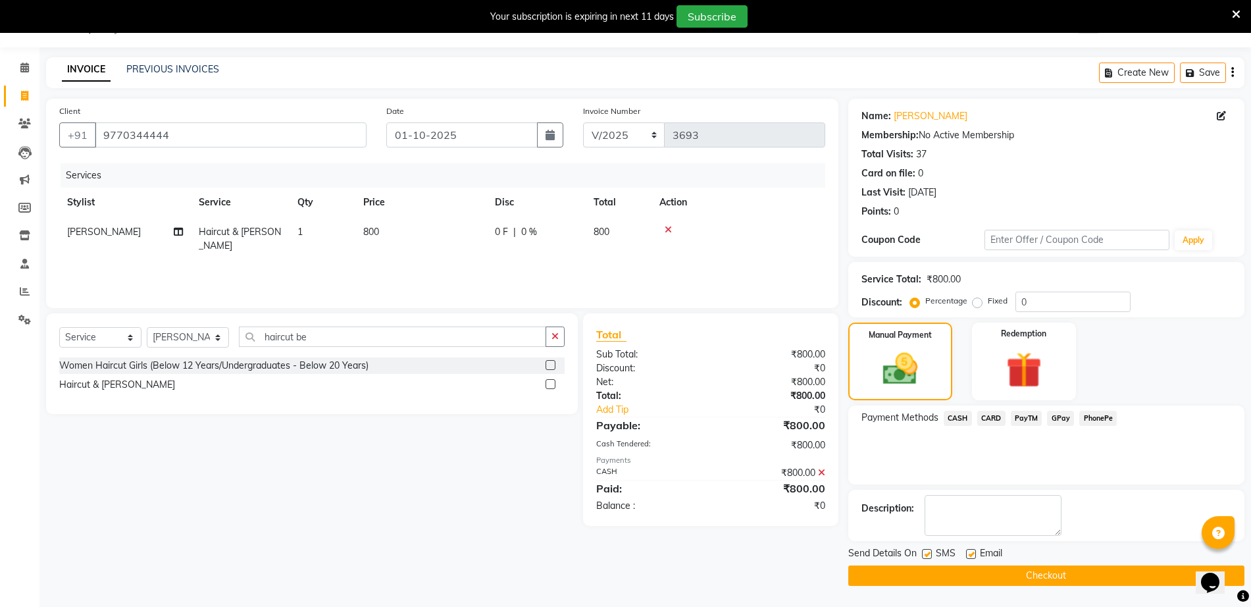
click at [924, 554] on label at bounding box center [927, 554] width 10 height 10
click at [924, 554] on input "checkbox" at bounding box center [926, 554] width 9 height 9
checkbox input "false"
click at [941, 579] on button "Checkout" at bounding box center [1047, 575] width 396 height 20
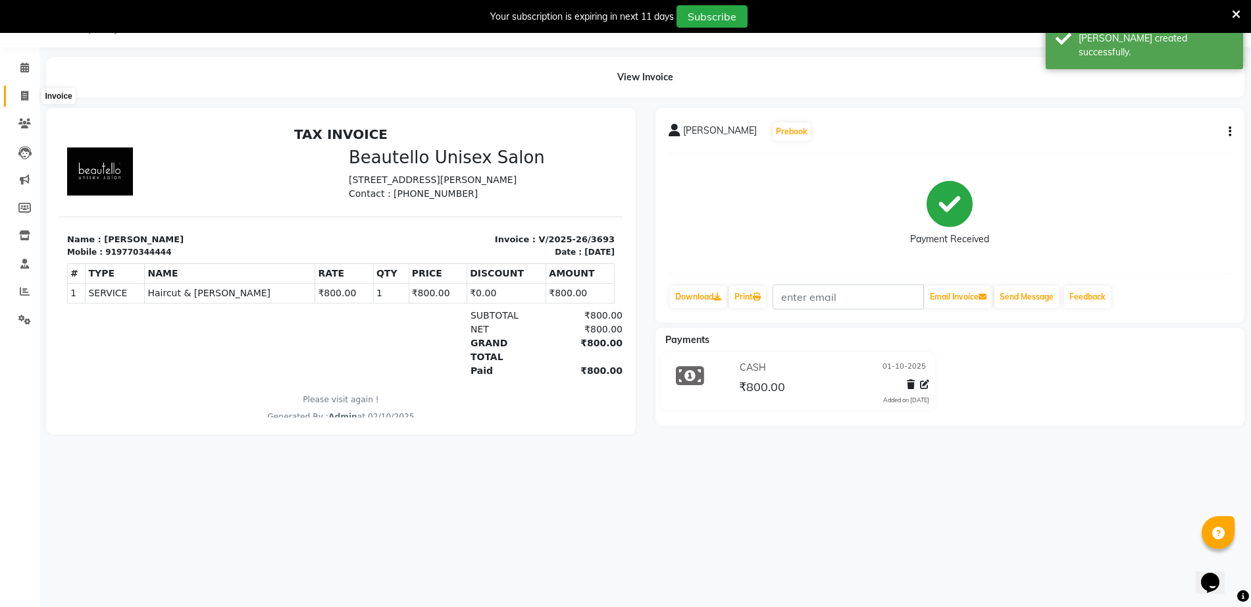
click at [24, 95] on icon at bounding box center [24, 96] width 7 height 10
select select "5051"
select select "service"
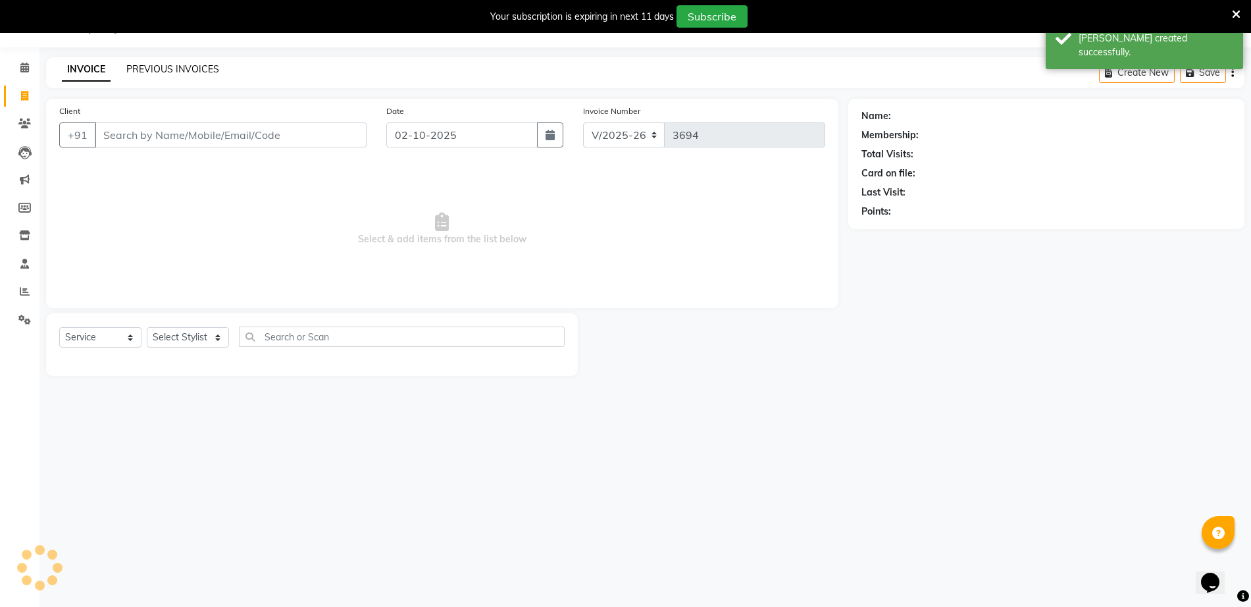
click at [189, 66] on link "PREVIOUS INVOICES" at bounding box center [172, 69] width 93 height 12
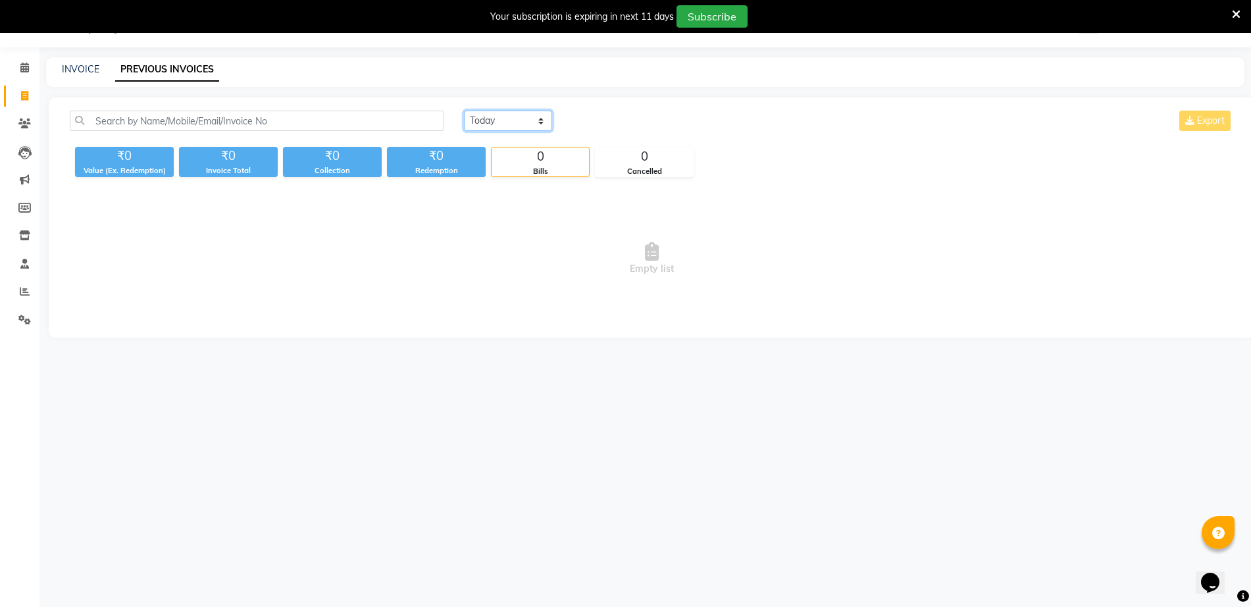
click at [496, 117] on select "[DATE] [DATE] Custom Range" at bounding box center [508, 121] width 88 height 20
select select "[DATE]"
click at [464, 111] on select "[DATE] [DATE] Custom Range" at bounding box center [508, 121] width 88 height 20
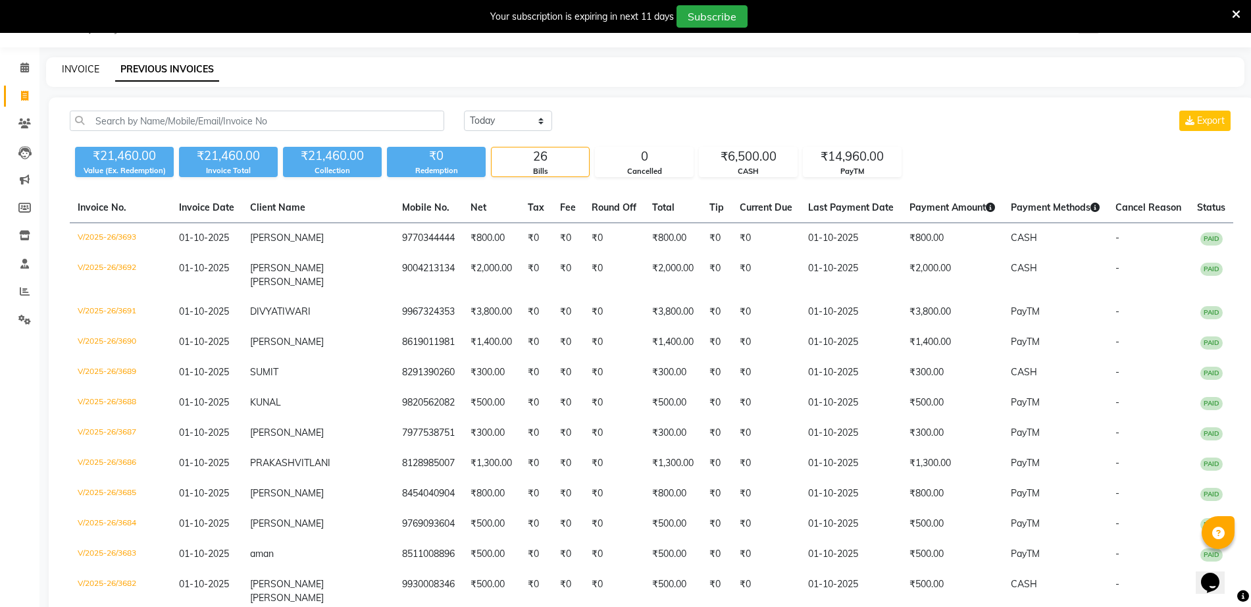
click at [86, 69] on link "INVOICE" at bounding box center [81, 69] width 38 height 12
select select "5051"
select select "service"
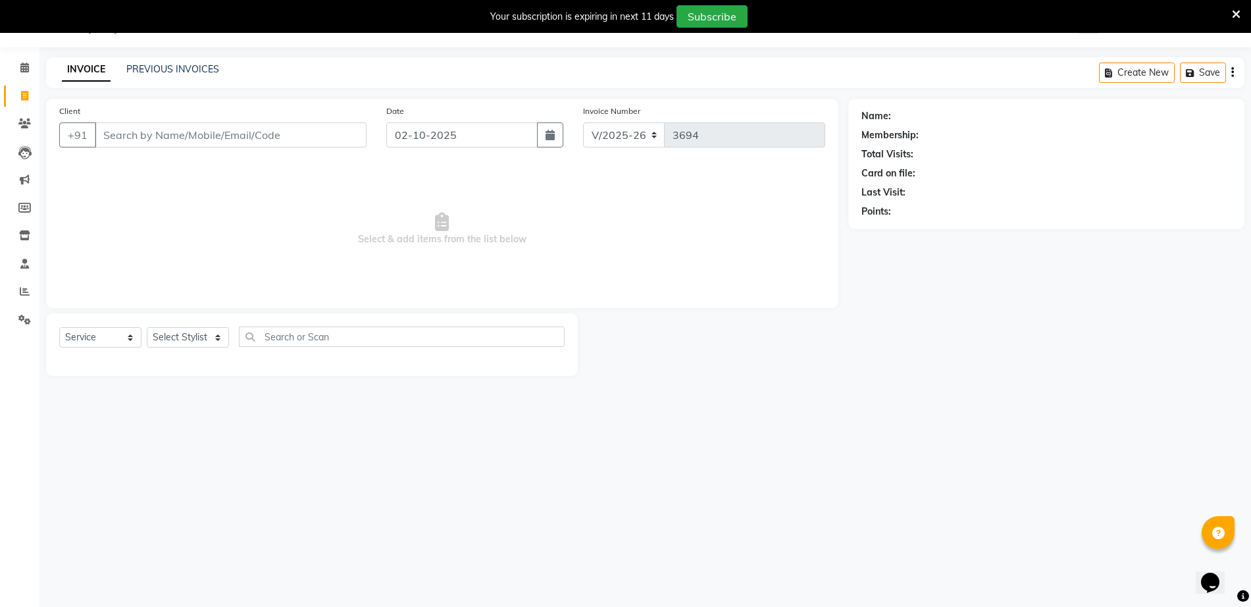
click at [3, 569] on div "Calendar Invoice Clients Leads Marketing Members Inventory Staff Reports Settin…" at bounding box center [89, 313] width 178 height 550
click at [86, 69] on link "INVOICE" at bounding box center [86, 70] width 49 height 24
